Goal: Use online tool/utility: Use online tool/utility

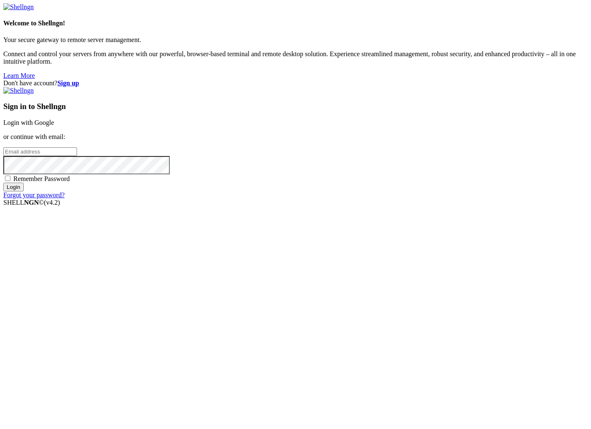
click at [54, 126] on link "Login with Google" at bounding box center [28, 122] width 51 height 7
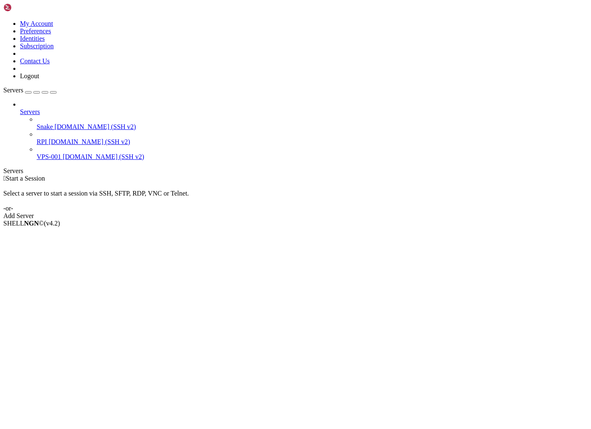
click at [37, 123] on span "Snake" at bounding box center [45, 126] width 16 height 7
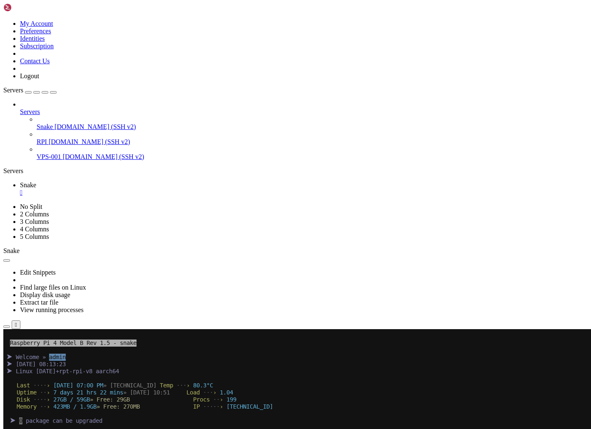
scroll to position [163, 0]
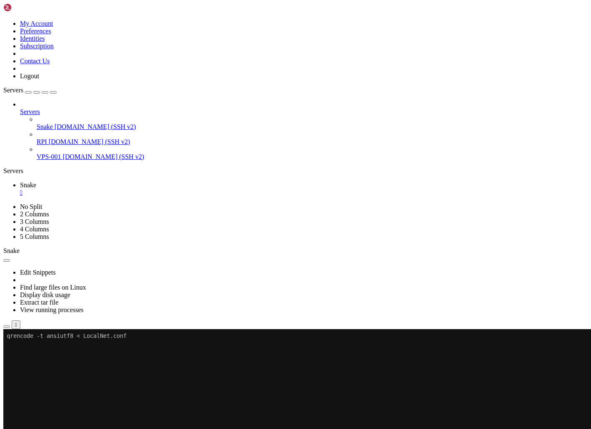
click at [24, 337] on x-row "qrencode -t ansiutf8 < LocalNet.conf" at bounding box center [246, 335] width 479 height 7
drag, startPoint x: 77, startPoint y: 423, endPoint x: 50, endPoint y: 438, distance: 30.7
click at [50, 429] on x-row at bounding box center [246, 435] width 479 height 7
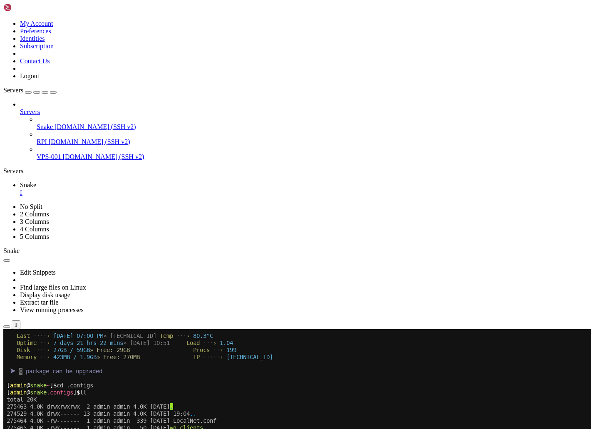
drag, startPoint x: 14, startPoint y: 450, endPoint x: 53, endPoint y: 452, distance: 39.1
drag, startPoint x: 20, startPoint y: 448, endPoint x: 92, endPoint y: 452, distance: 71.7
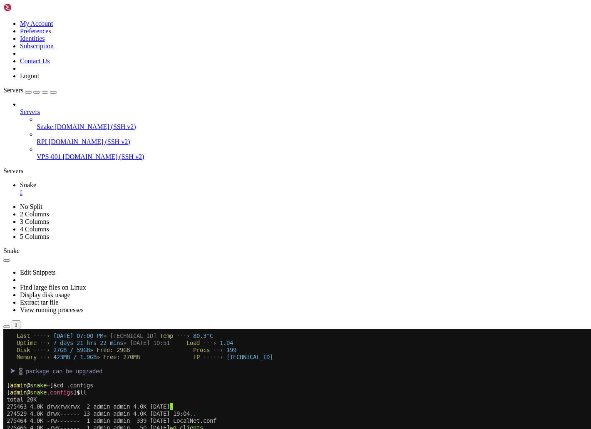
copy div "qrencode -t ansiutf8 < LocalNet.conf"
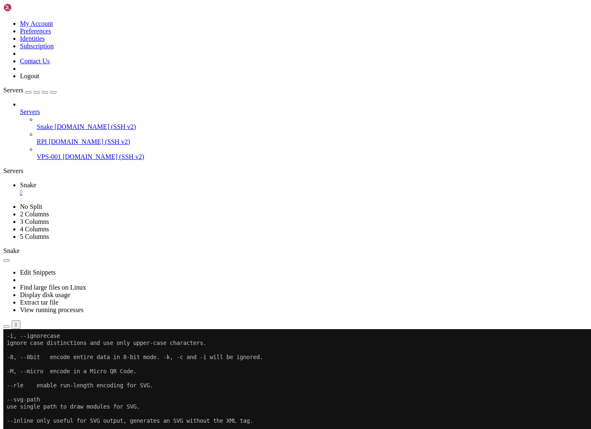
scroll to position [856, 0]
paste textarea "qrencode -t ansiutf8 < LocalNet.conf"
type textarea "qrencode -t ansiutf8 < LocalNet.conf"
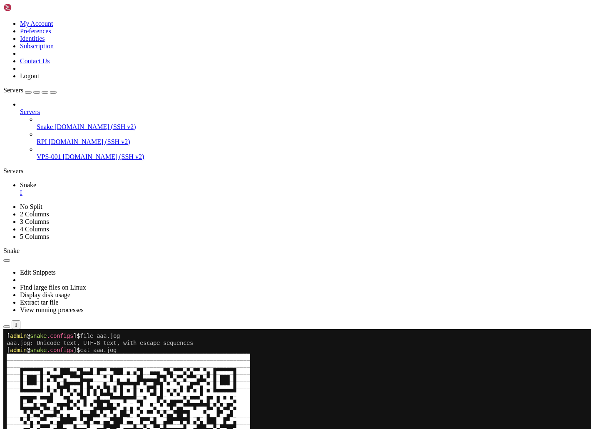
scroll to position [1867, 0]
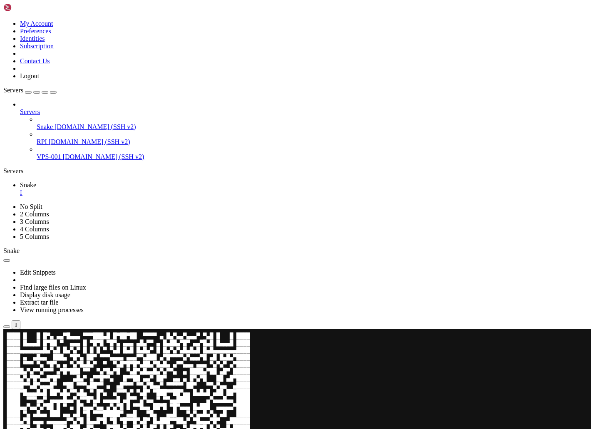
scroll to position [2158, 0]
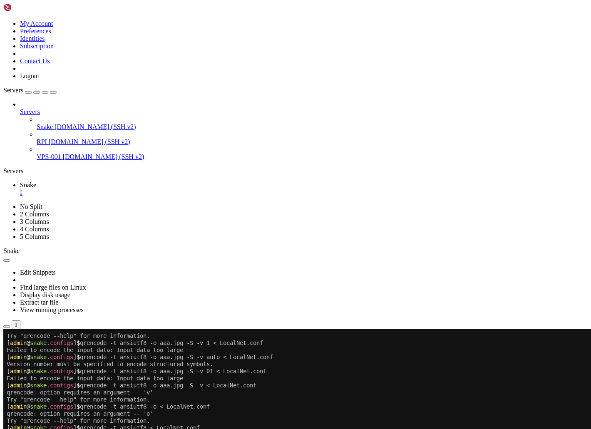
paste textarea "convert png:- -gravity center -units pixelsperinch -density 300 -resize 2551x32…"
type textarea "convert png:- -gravity center -units pixelsperinch -density 300 -resize 2551x32…"
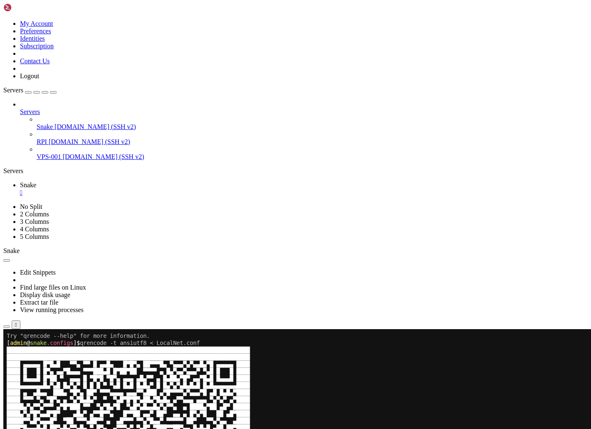
scroll to position [2242, 0]
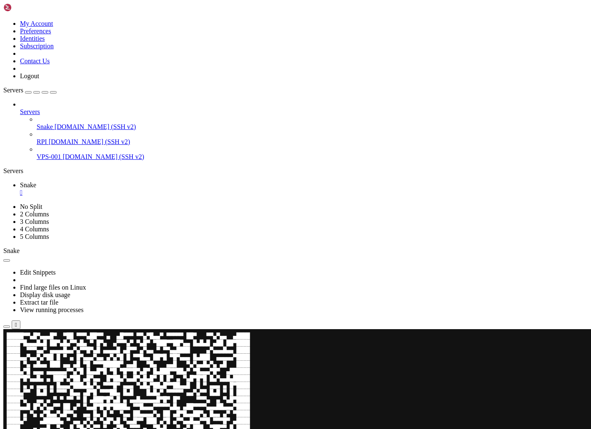
scroll to position [2596, 0]
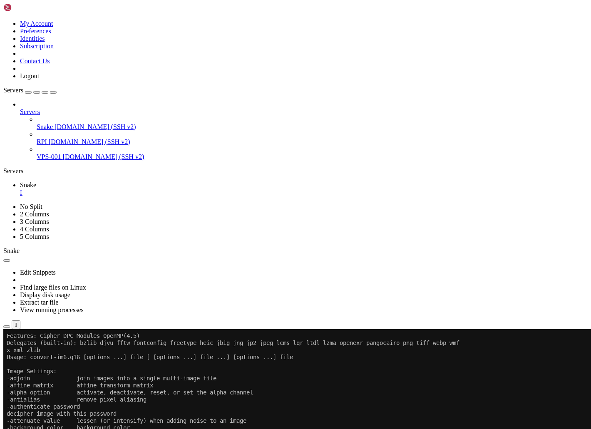
scroll to position [3006, 0]
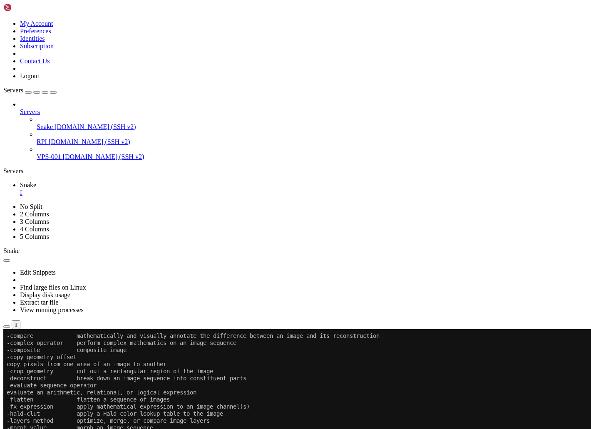
scroll to position [5029, 0]
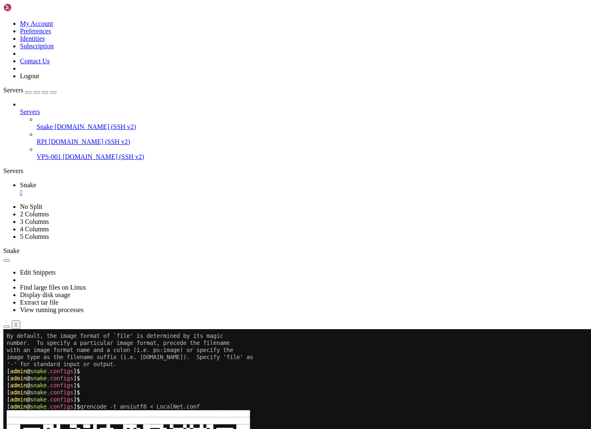
scroll to position [5320, 0]
paste textarea "| qrencode -m 4 -o "/tmp/qrcode.png""
type textarea "| qrencode -m 4 -o "/tmp/qrcode.png""
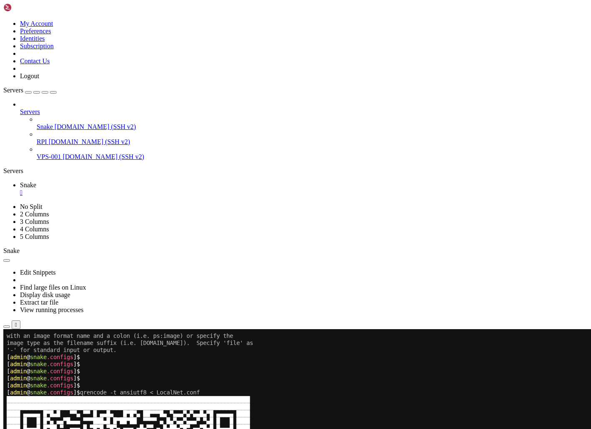
scroll to position [5334, 0]
